Goal: Entertainment & Leisure: Consume media (video, audio)

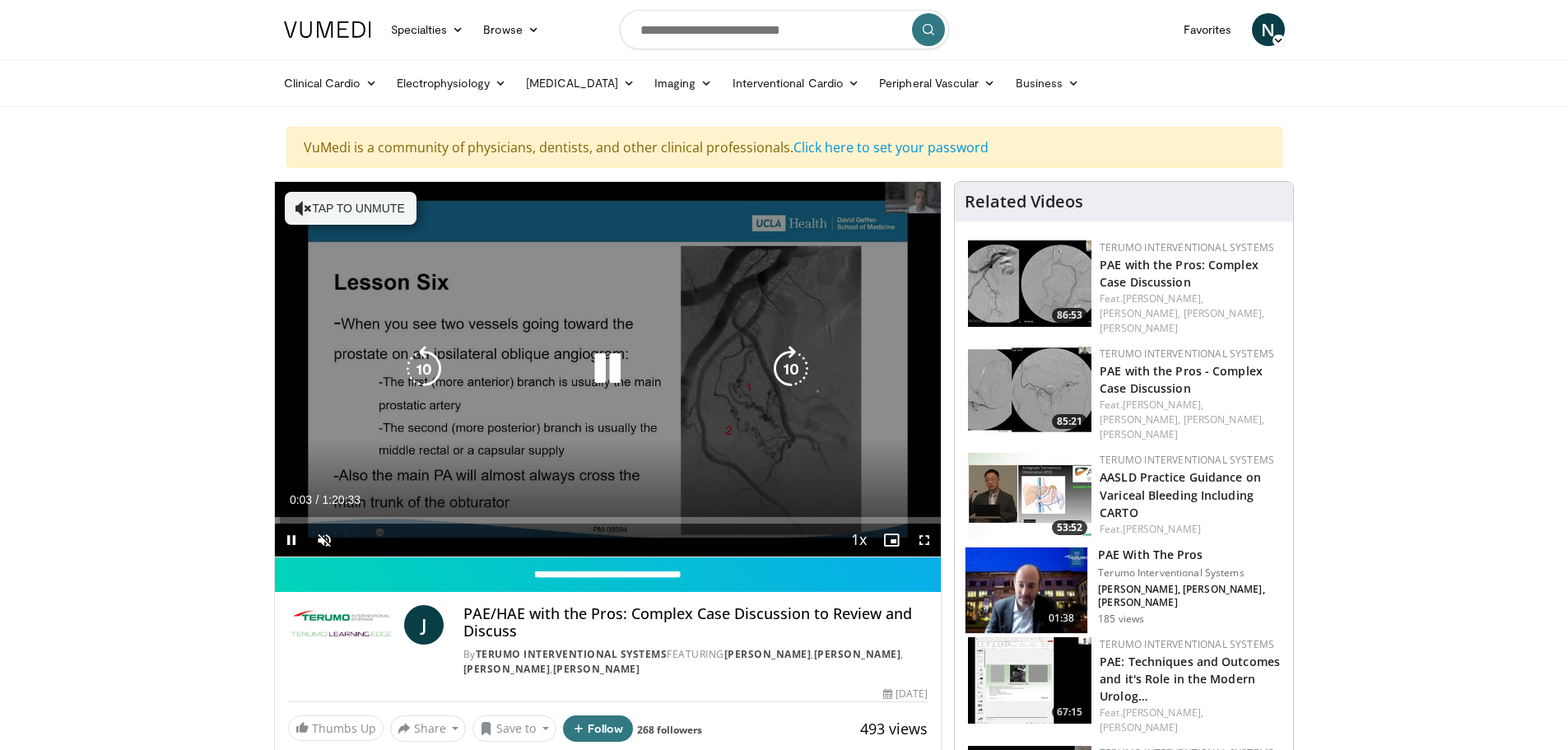
click at [298, 210] on icon "Video Player" at bounding box center [303, 208] width 16 height 16
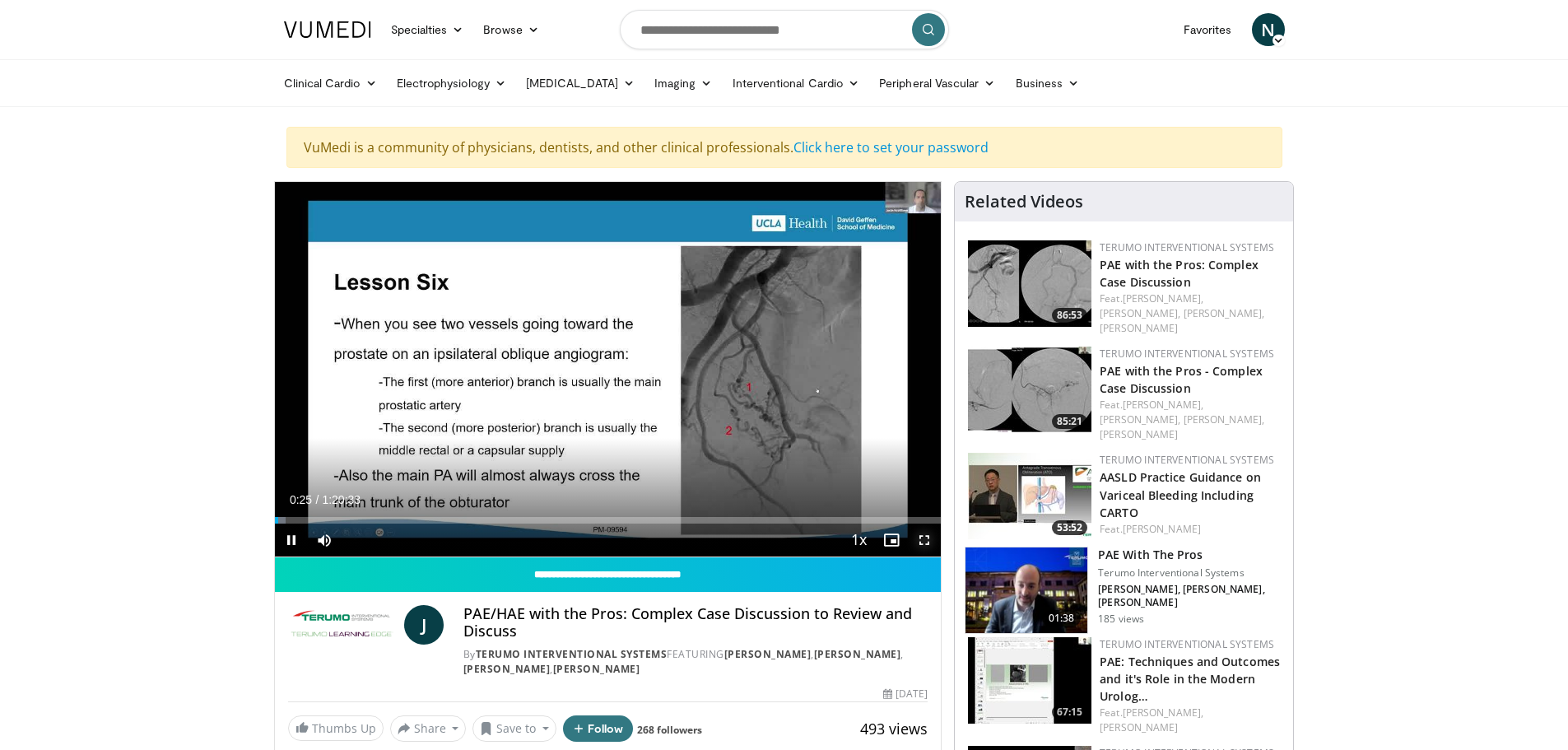
click at [923, 544] on span "Video Player" at bounding box center [924, 540] width 33 height 33
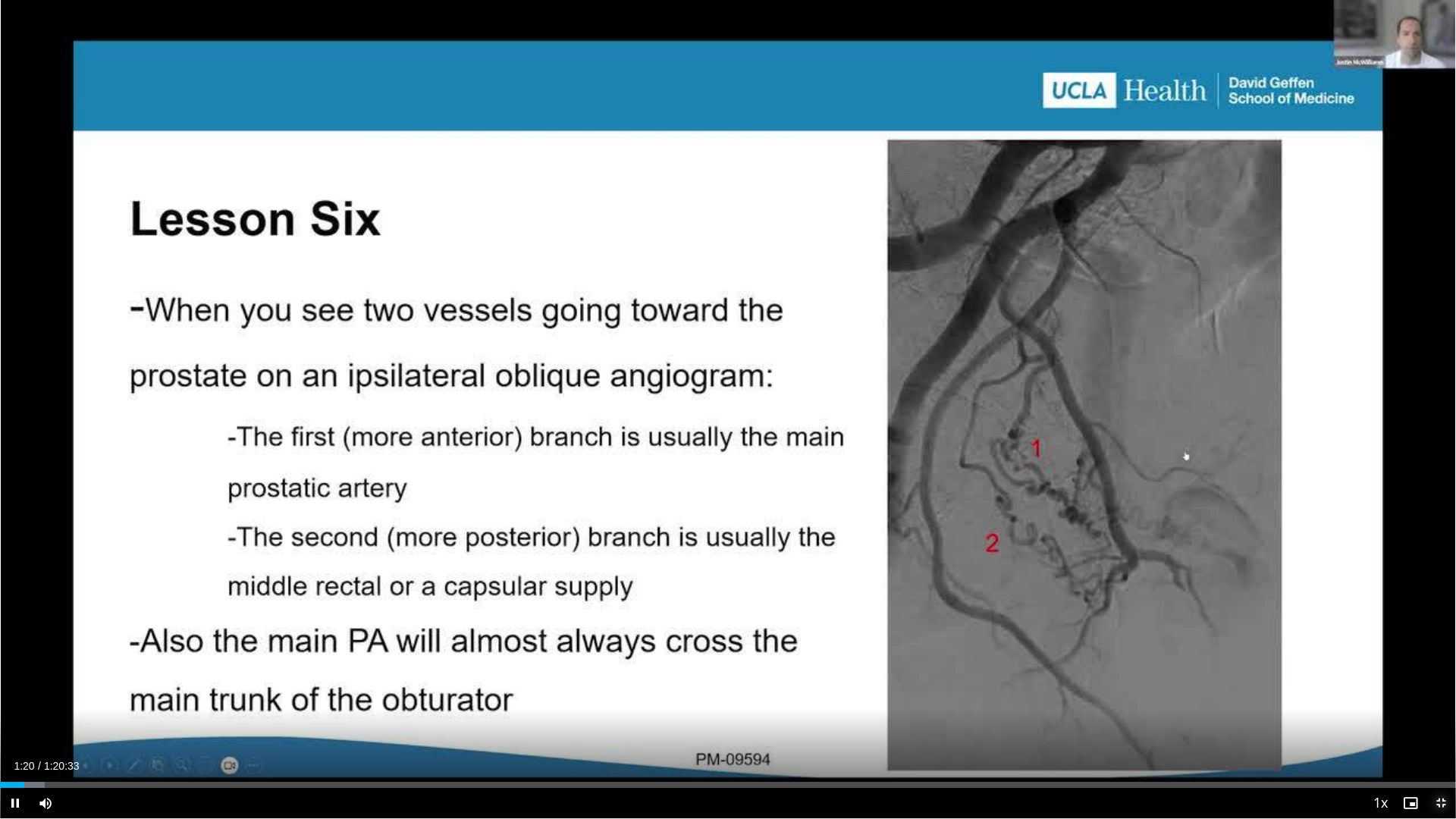
click at [1442, 690] on span "Video Player" at bounding box center [1440, 803] width 30 height 30
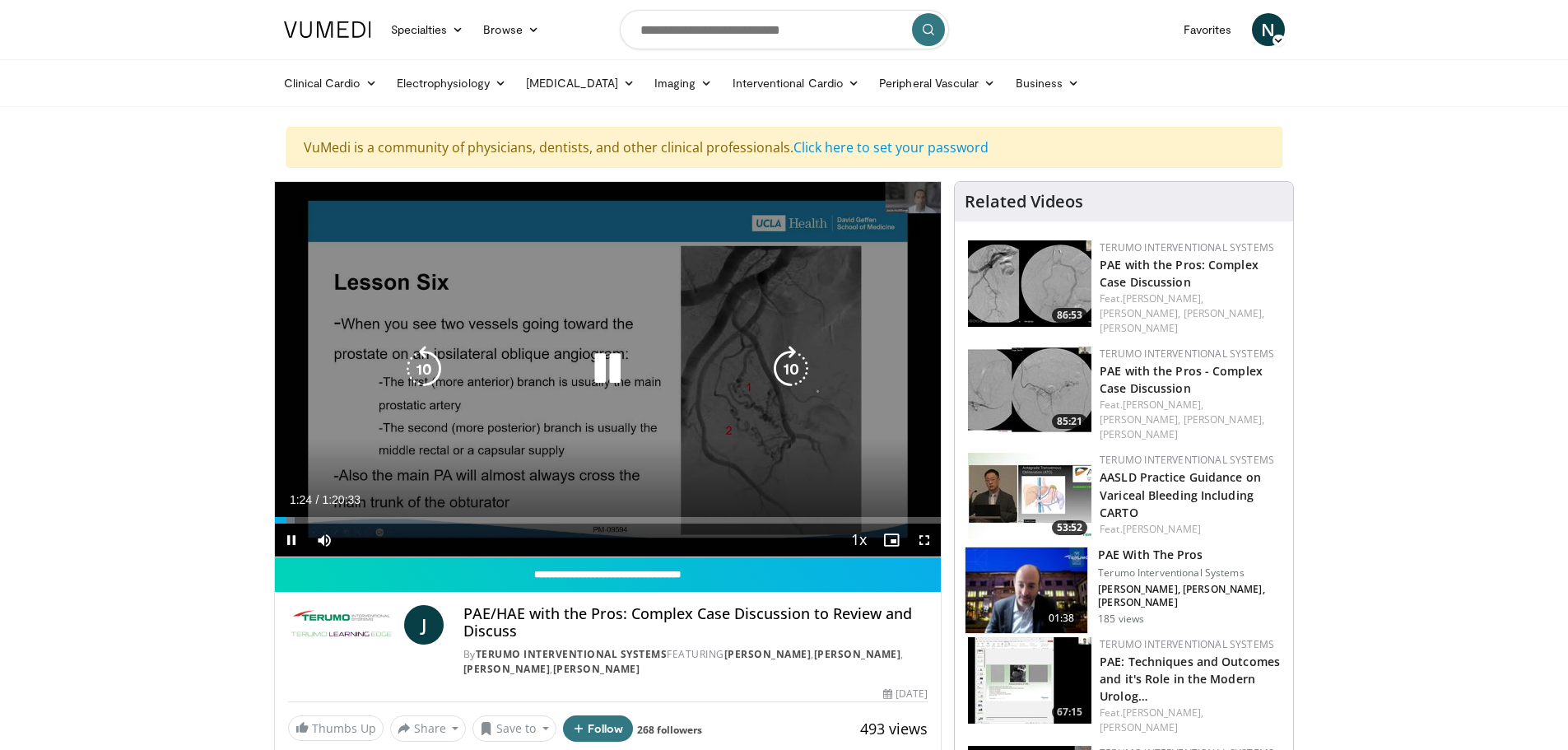
click at [606, 373] on icon "Video Player" at bounding box center [607, 369] width 46 height 46
